Goal: Transaction & Acquisition: Book appointment/travel/reservation

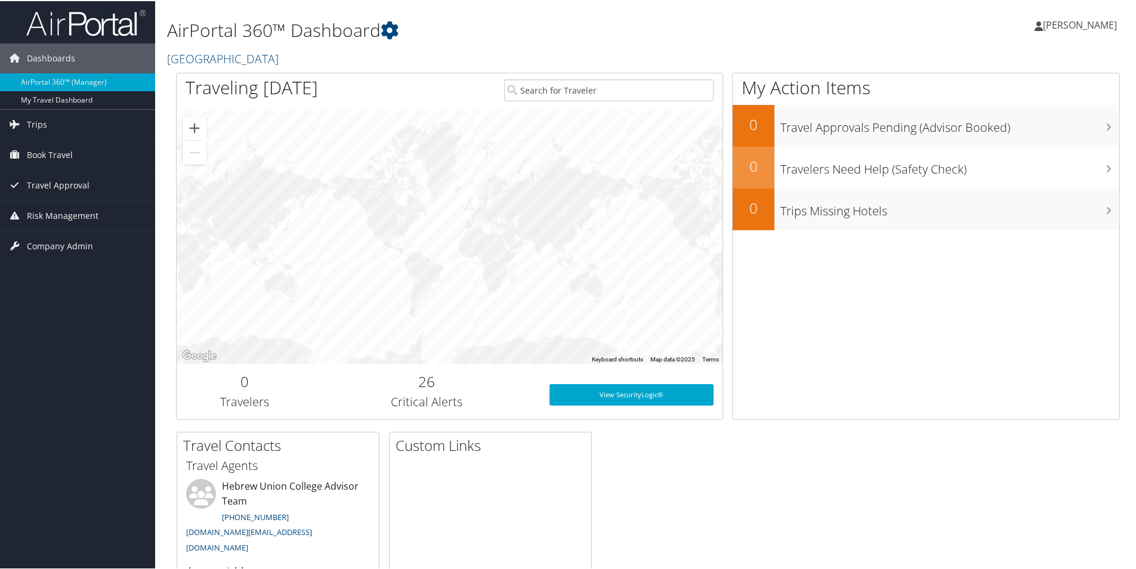
click at [1063, 25] on span "[PERSON_NAME]" at bounding box center [1080, 23] width 74 height 13
drag, startPoint x: 738, startPoint y: 39, endPoint x: 576, endPoint y: 76, distance: 166.0
click at [738, 39] on h1 "AirPortal 360™ Dashboard" at bounding box center [487, 29] width 641 height 25
click at [47, 154] on span "Book Travel" at bounding box center [50, 154] width 46 height 30
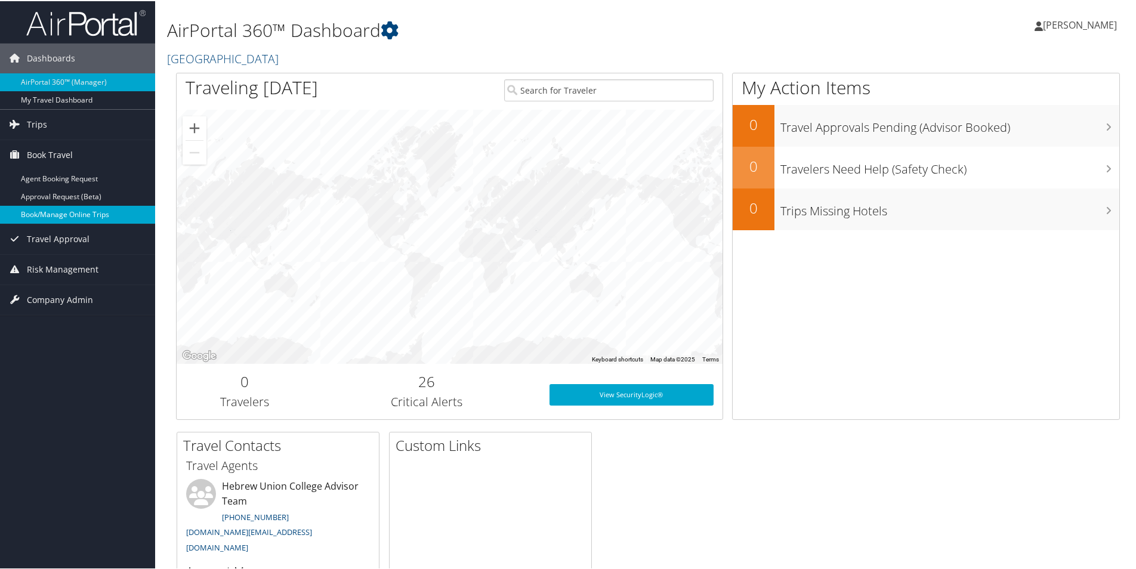
click at [44, 214] on link "Book/Manage Online Trips" at bounding box center [77, 214] width 155 height 18
click at [33, 216] on link "Book/Manage Online Trips" at bounding box center [77, 214] width 155 height 18
click at [27, 221] on link "Book/Manage Online Trips" at bounding box center [77, 214] width 155 height 18
